Goal: Contribute content: Add original content to the website for others to see

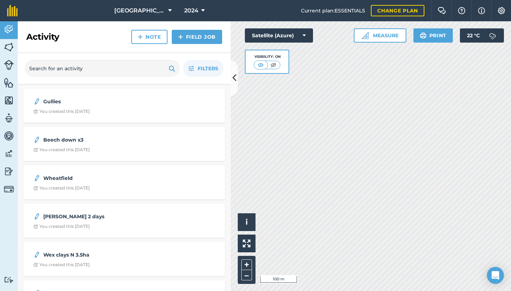
click at [201, 10] on icon at bounding box center [203, 10] width 4 height 9
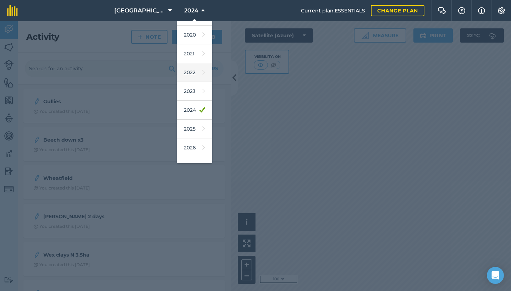
scroll to position [54, 0]
click at [189, 128] on link "2025" at bounding box center [195, 127] width 36 height 19
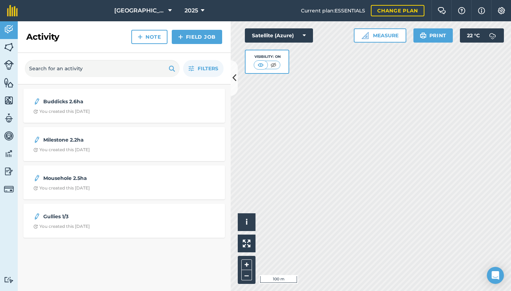
click at [156, 39] on link "Note" at bounding box center [149, 37] width 36 height 14
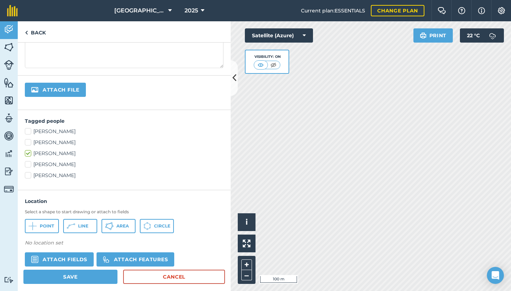
scroll to position [105, 0]
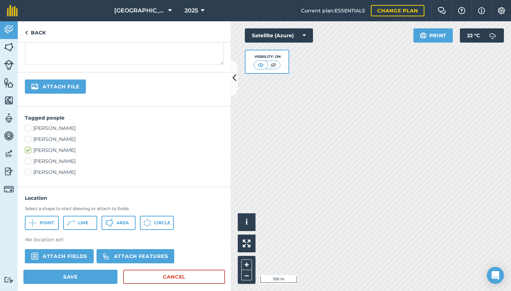
click at [69, 223] on icon at bounding box center [71, 223] width 9 height 9
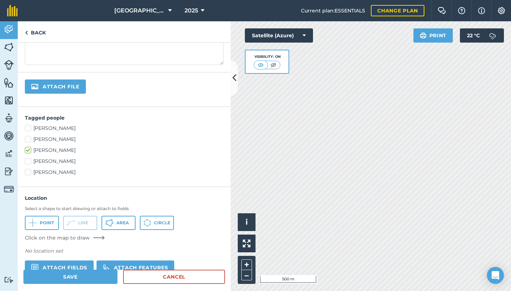
click at [83, 277] on button "Save" at bounding box center [70, 277] width 94 height 14
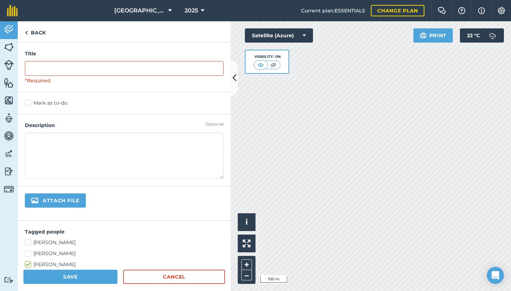
scroll to position [105, 0]
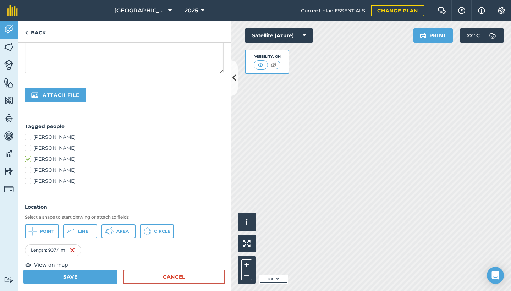
click at [120, 232] on span "Area" at bounding box center [122, 232] width 12 height 6
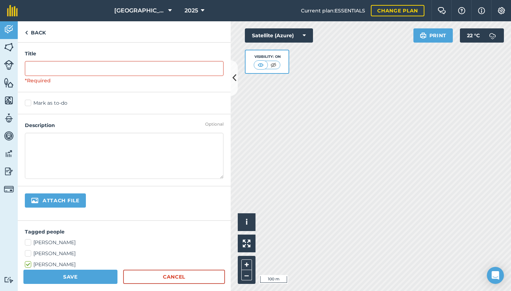
scroll to position [0, 0]
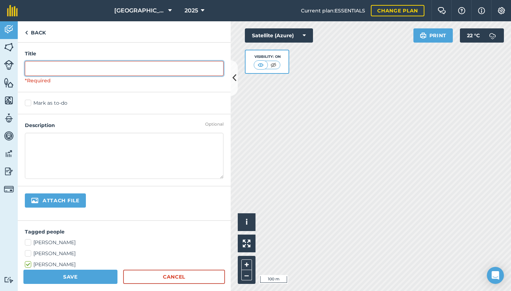
click at [138, 72] on input "text" at bounding box center [124, 68] width 199 height 15
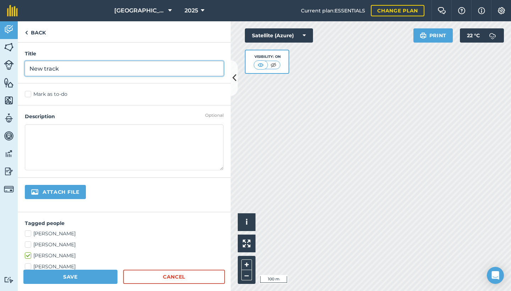
type input "New track"
click at [55, 192] on button "Attach file" at bounding box center [55, 192] width 61 height 14
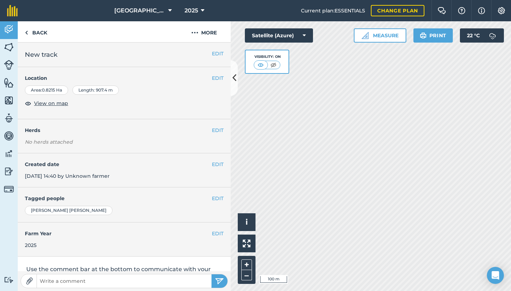
click at [214, 79] on button "EDIT" at bounding box center [218, 78] width 12 height 8
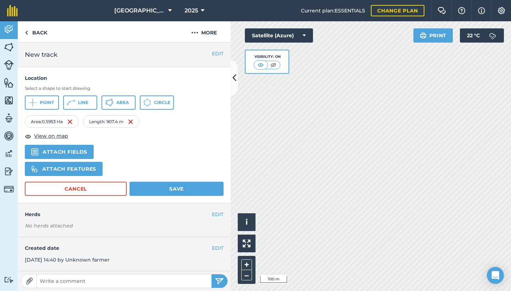
click at [182, 142] on div "Area : 0.5953 Ha Length : 907.4 m View on map Attach fields Attach features" at bounding box center [124, 145] width 199 height 60
click at [191, 187] on button "Save" at bounding box center [177, 189] width 94 height 14
